Goal: Information Seeking & Learning: Learn about a topic

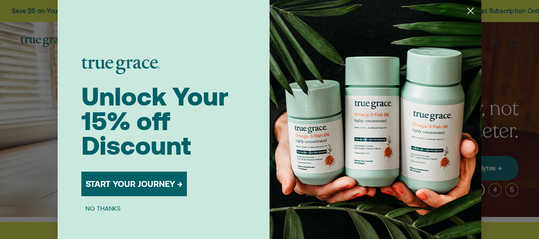
click at [135, 186] on button "START YOUR JOURNEY →" at bounding box center [133, 183] width 105 height 25
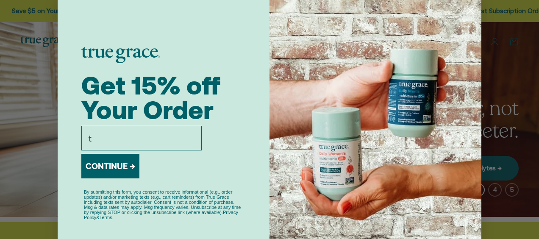
type input "thebluelotusjournal@gmail.com"
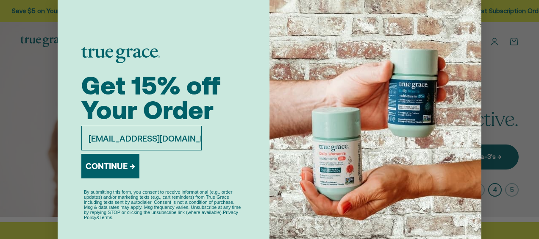
click at [115, 163] on button "CONTINUE →" at bounding box center [110, 166] width 58 height 25
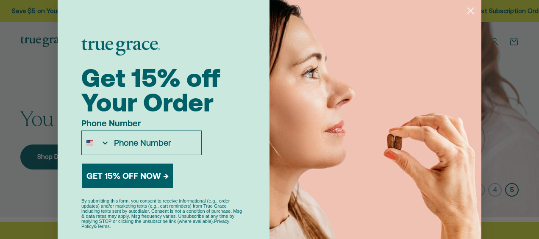
click at [467, 11] on icon "Close dialog" at bounding box center [470, 11] width 6 height 6
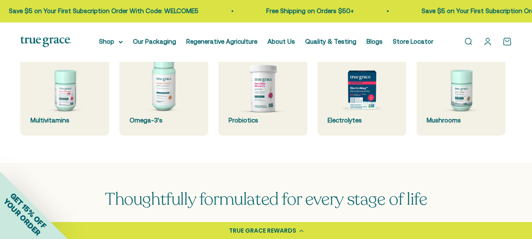
scroll to position [206, 0]
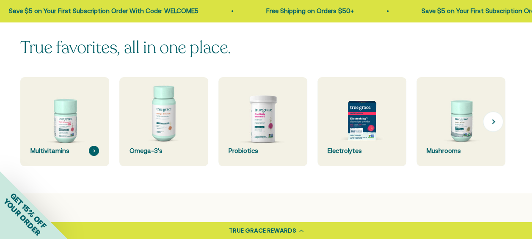
click at [63, 130] on img at bounding box center [65, 121] width 94 height 94
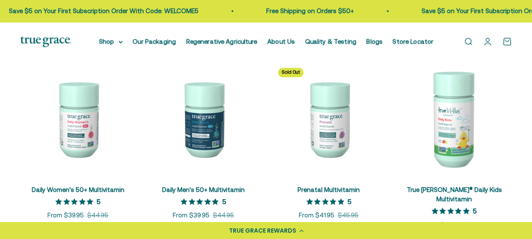
scroll to position [325, 0]
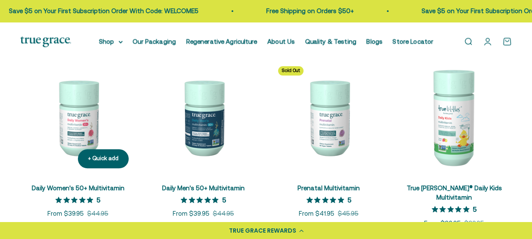
click at [92, 130] on img at bounding box center [77, 116] width 115 height 115
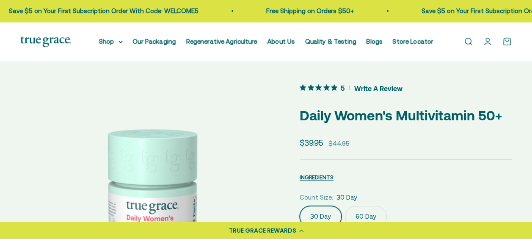
click at [365, 214] on label "60 Day" at bounding box center [366, 216] width 42 height 21
click at [300, 206] on input "60 Day" at bounding box center [299, 205] width 0 height 0
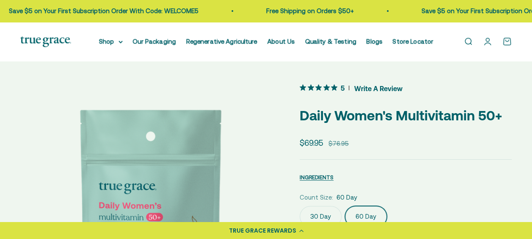
click at [333, 216] on label "30 Day" at bounding box center [321, 216] width 42 height 21
click at [300, 206] on input "30 Day" at bounding box center [299, 205] width 0 height 0
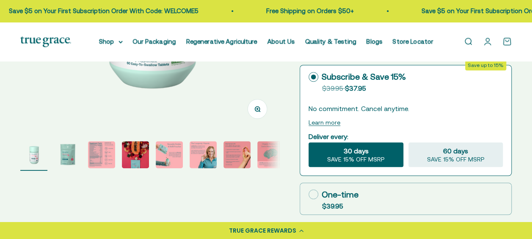
scroll to position [214, 0]
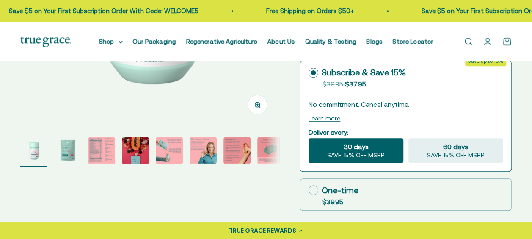
click at [36, 150] on img "Go to item 1" at bounding box center [33, 150] width 27 height 27
click at [71, 150] on img "Go to item 2" at bounding box center [67, 150] width 27 height 27
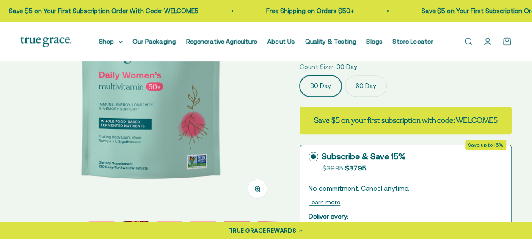
scroll to position [135, 0]
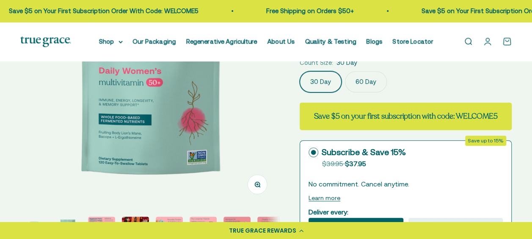
click at [108, 219] on img "Go to item 3" at bounding box center [101, 229] width 27 height 27
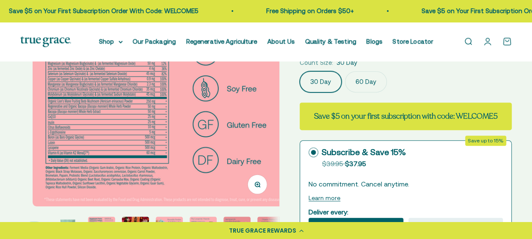
scroll to position [0, 528]
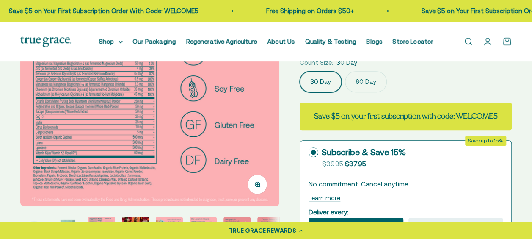
click at [142, 216] on img "Go to item 4" at bounding box center [135, 229] width 27 height 27
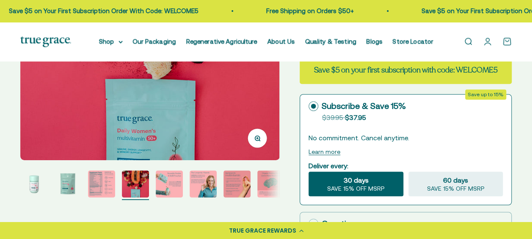
scroll to position [172, 0]
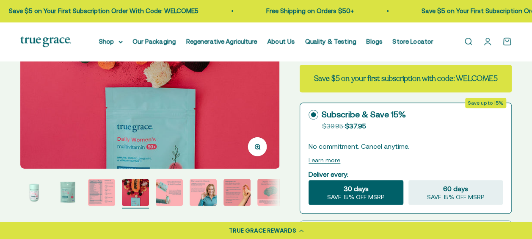
click at [169, 195] on img "Go to item 5" at bounding box center [169, 192] width 27 height 27
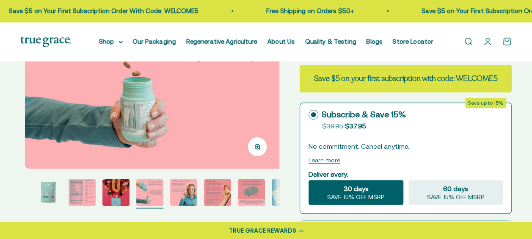
scroll to position [0, 1057]
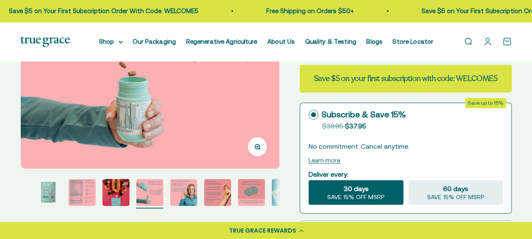
click at [189, 189] on img "Go to item 6" at bounding box center [183, 192] width 27 height 27
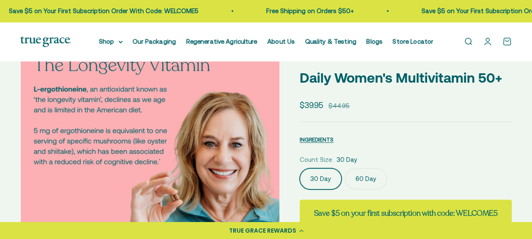
scroll to position [42, 0]
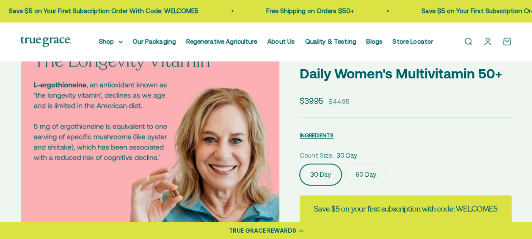
click at [265, 144] on img at bounding box center [150, 169] width 259 height 259
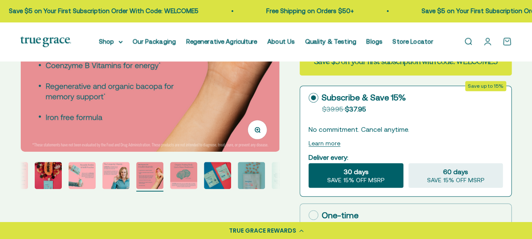
scroll to position [193, 0]
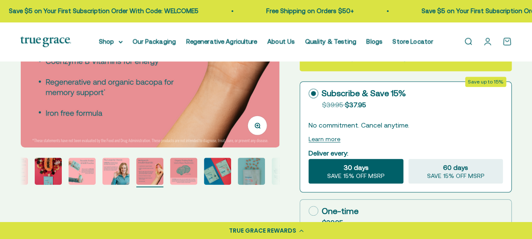
click at [194, 173] on img "Go to item 8" at bounding box center [183, 171] width 27 height 27
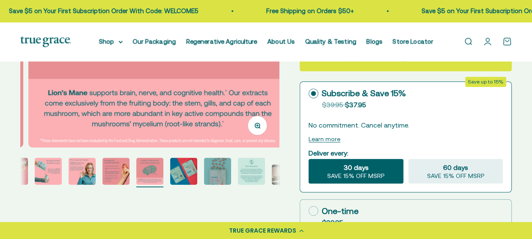
scroll to position [0, 1849]
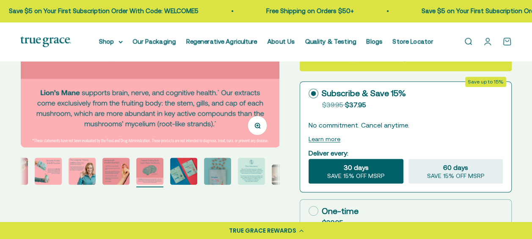
click at [184, 179] on img "Go to item 9" at bounding box center [183, 171] width 27 height 27
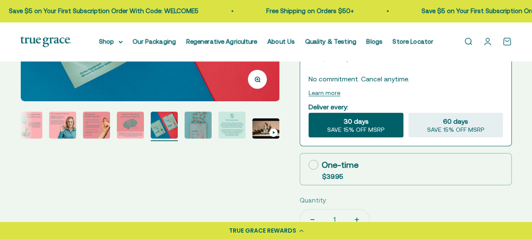
scroll to position [248, 0]
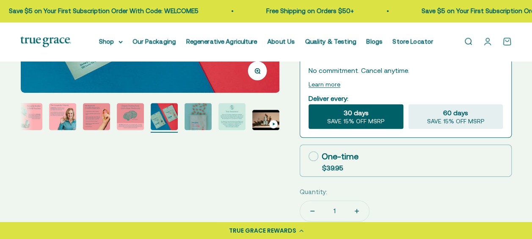
click at [199, 119] on img "Go to item 10" at bounding box center [198, 116] width 27 height 27
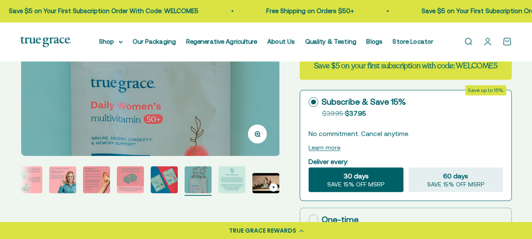
scroll to position [197, 0]
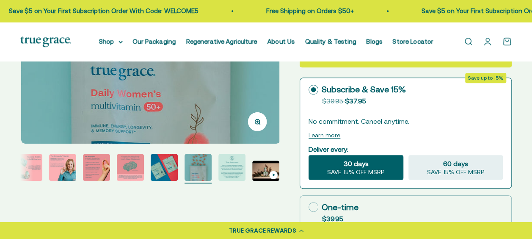
click at [229, 162] on img "Go to item 11" at bounding box center [231, 167] width 27 height 27
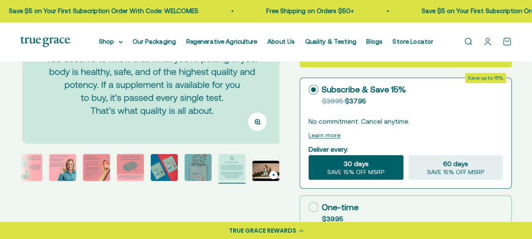
scroll to position [0, 2642]
click at [267, 168] on img "Go to item 12" at bounding box center [265, 170] width 27 height 20
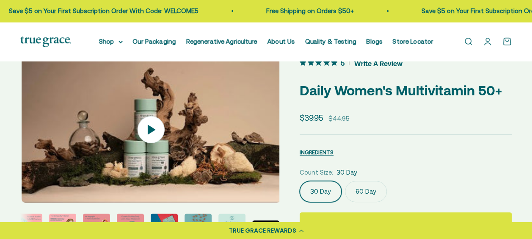
scroll to position [0, 0]
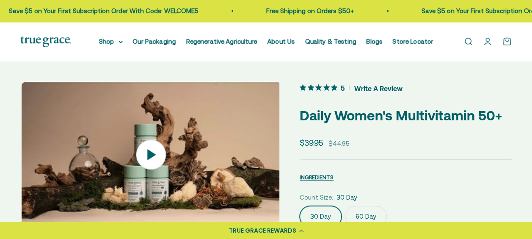
click at [150, 151] on icon at bounding box center [151, 155] width 30 height 30
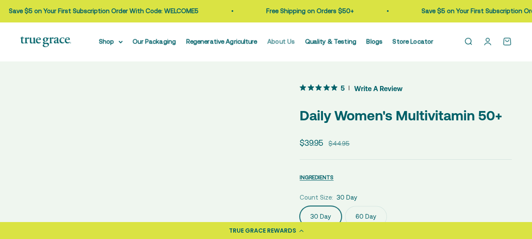
click at [284, 42] on link "About Us" at bounding box center [282, 41] width 28 height 7
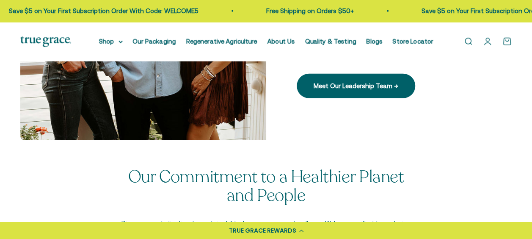
scroll to position [1165, 0]
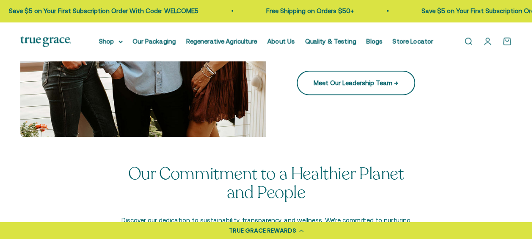
click at [377, 83] on link "Meet Our Leadership Team →" at bounding box center [356, 83] width 119 height 25
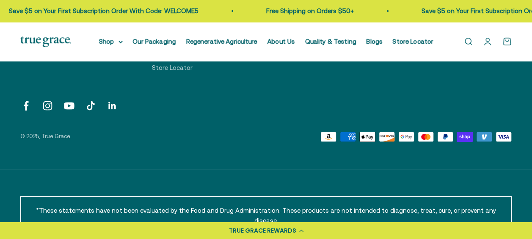
scroll to position [1619, 0]
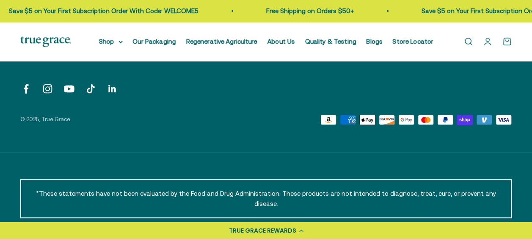
click at [69, 89] on link "Follow on YouTube" at bounding box center [69, 88] width 11 height 11
